Goal: Navigation & Orientation: Find specific page/section

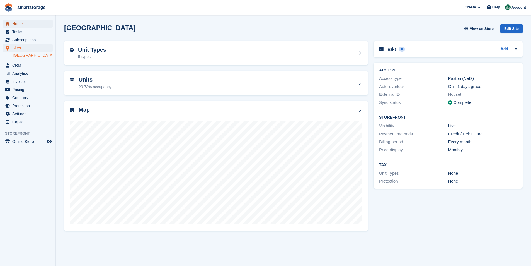
click at [19, 23] on span "Home" at bounding box center [28, 24] width 33 height 8
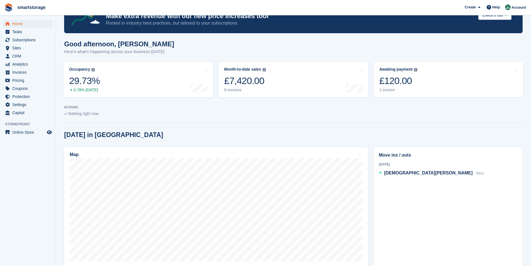
scroll to position [84, 0]
